Goal: Task Accomplishment & Management: Use online tool/utility

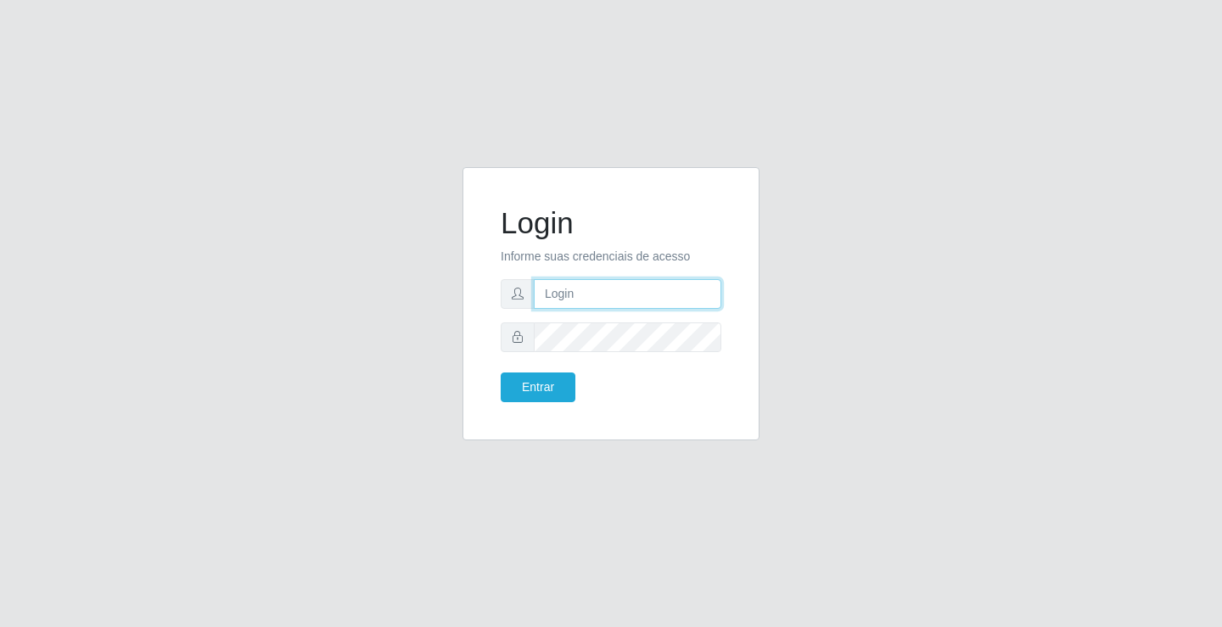
click at [561, 300] on input "text" at bounding box center [628, 294] width 188 height 30
type input "aislan@ideal"
click at [501, 372] on button "Entrar" at bounding box center [538, 387] width 75 height 30
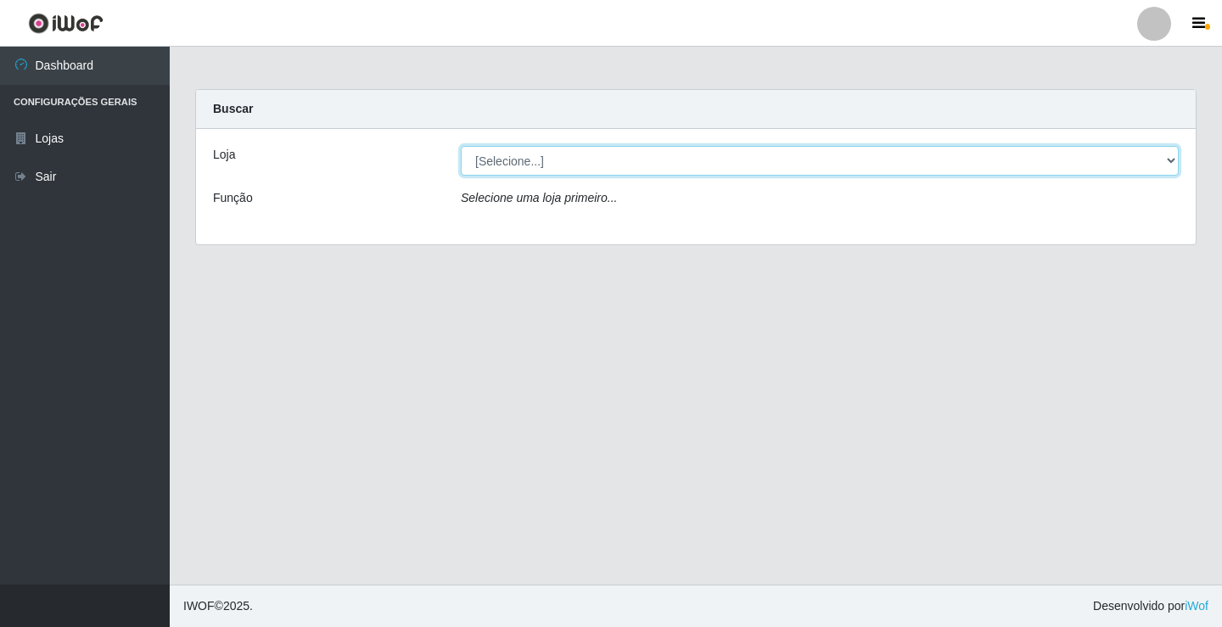
click at [704, 161] on select "[Selecione...] Ideal - Conceição" at bounding box center [820, 161] width 718 height 30
select select "231"
click at [461, 146] on select "[Selecione...] Ideal - Conceição" at bounding box center [820, 161] width 718 height 30
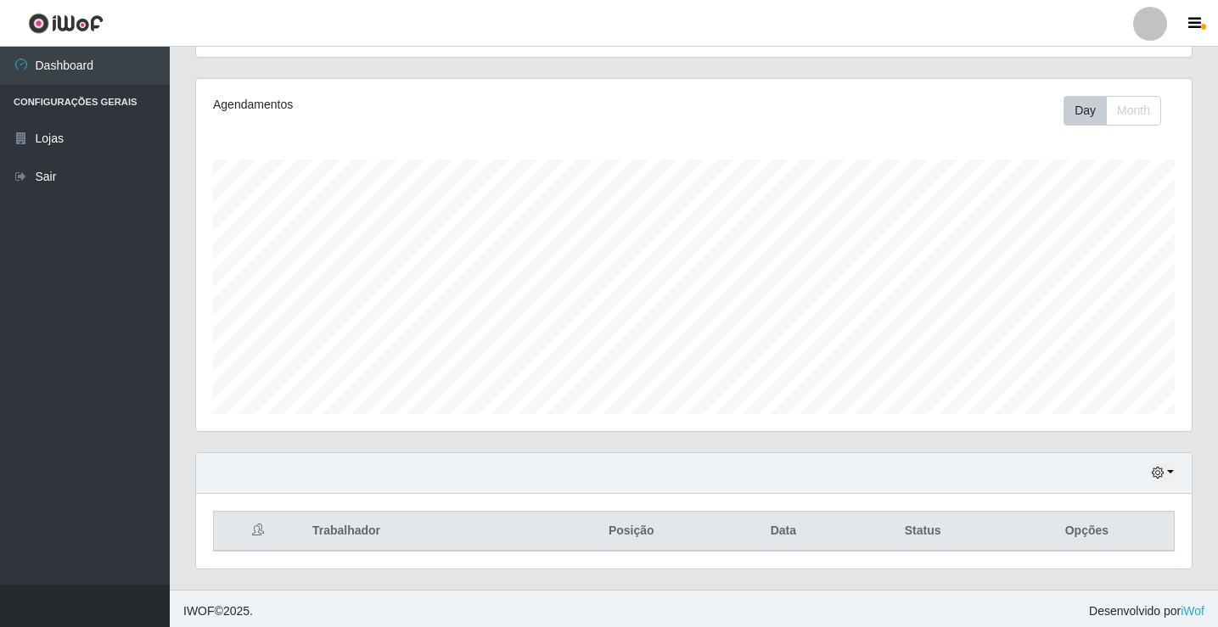
scroll to position [198, 0]
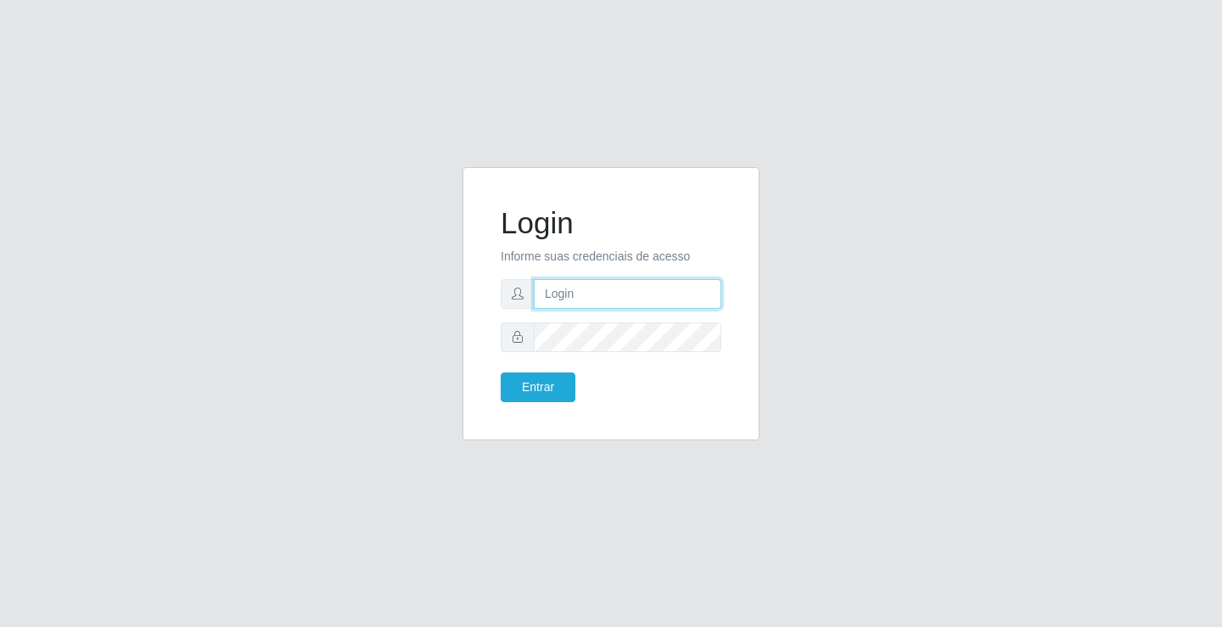
click at [579, 298] on input "text" at bounding box center [628, 294] width 188 height 30
type input "aislan@ideal"
click at [565, 378] on button "Entrar" at bounding box center [538, 387] width 75 height 30
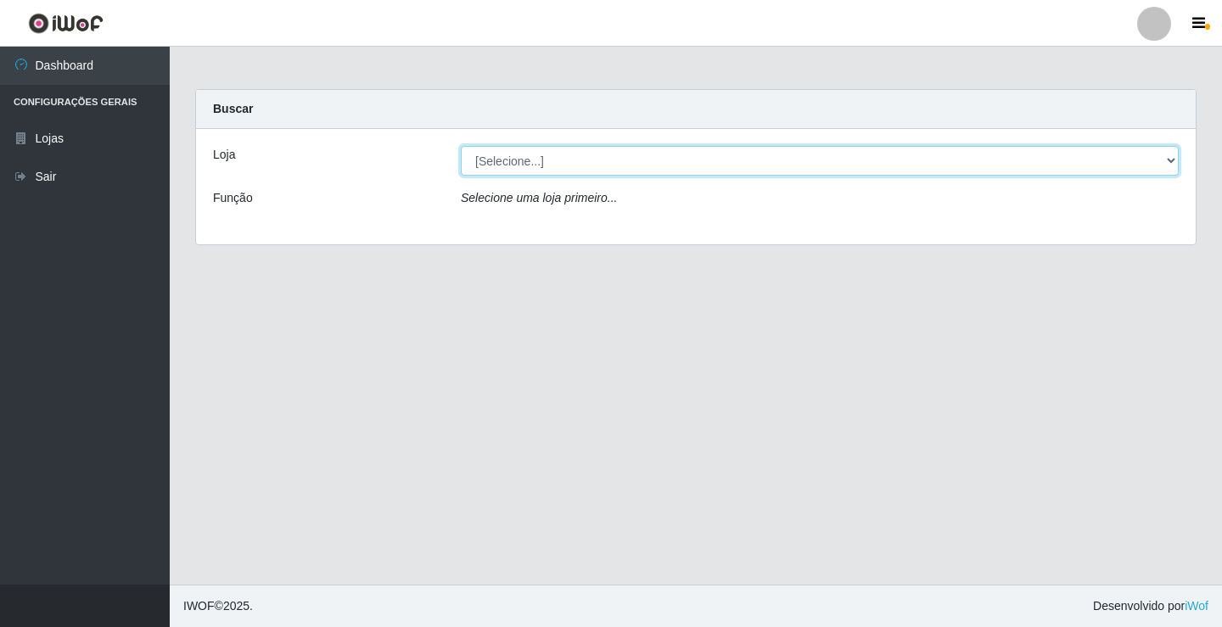
click at [945, 167] on select "[Selecione...] Ideal - Conceição" at bounding box center [820, 161] width 718 height 30
select select "231"
click at [461, 146] on select "[Selecione...] Ideal - Conceição" at bounding box center [820, 161] width 718 height 30
